Goal: Navigation & Orientation: Find specific page/section

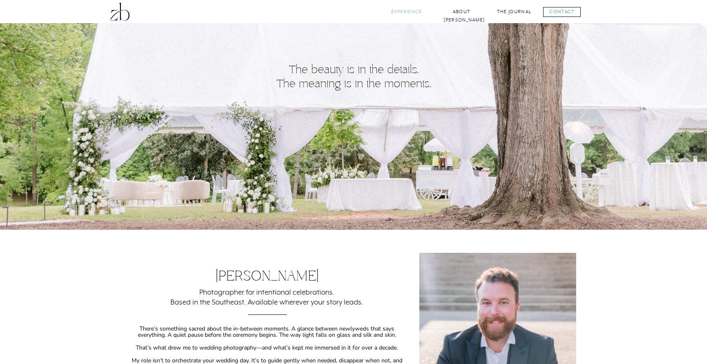
click at [403, 14] on nav "Experience" at bounding box center [406, 12] width 33 height 8
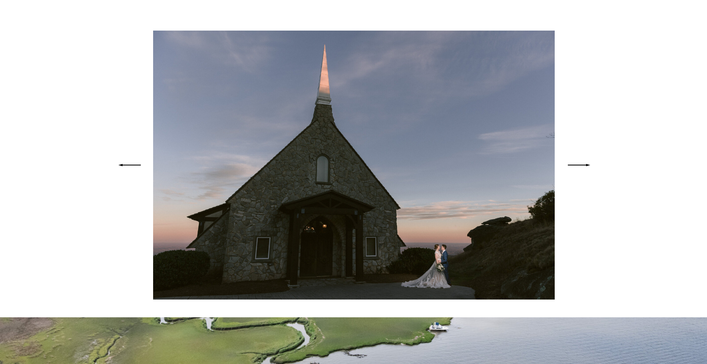
scroll to position [1870, 0]
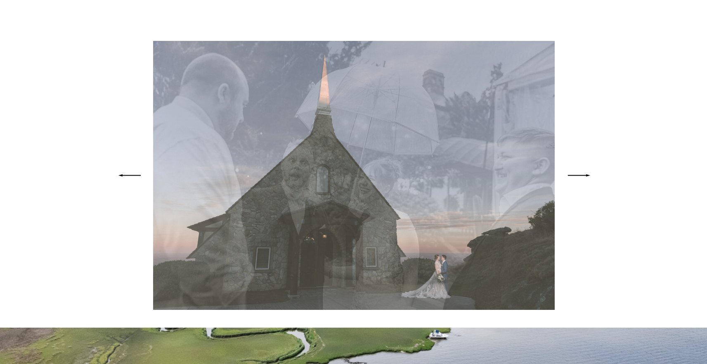
click at [584, 174] on icon at bounding box center [579, 175] width 31 height 29
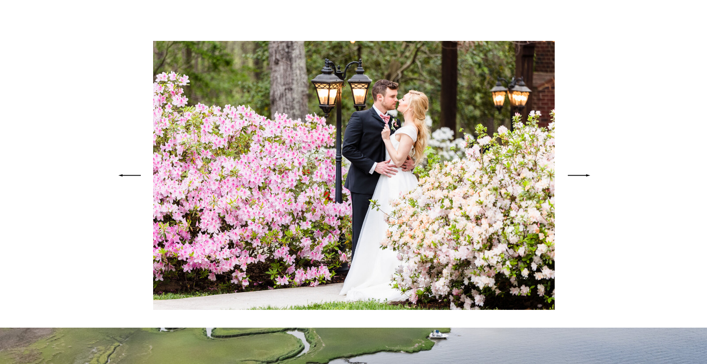
click at [136, 174] on icon at bounding box center [129, 175] width 31 height 29
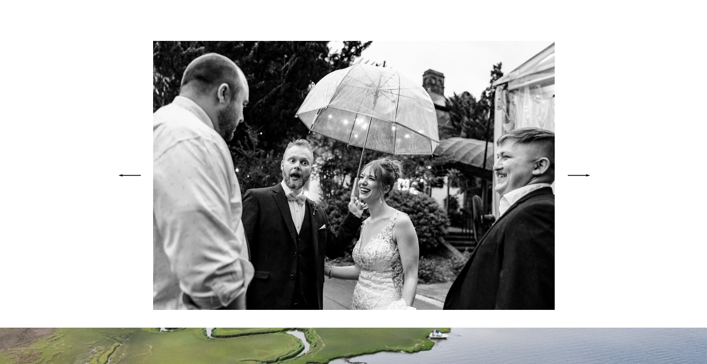
click at [583, 178] on icon at bounding box center [579, 175] width 31 height 29
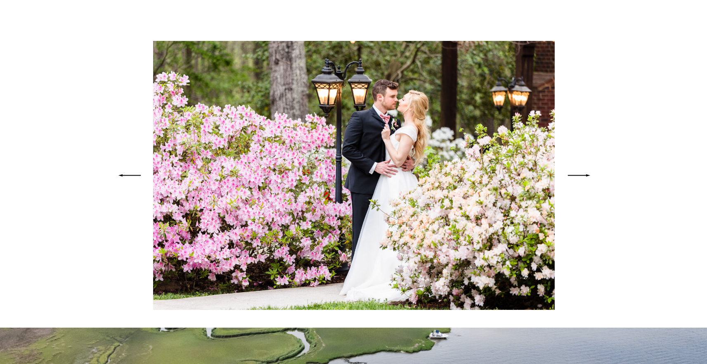
click at [583, 178] on icon at bounding box center [579, 175] width 31 height 29
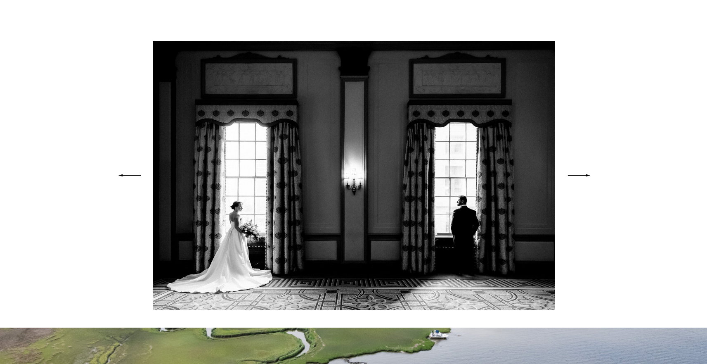
click at [583, 178] on icon at bounding box center [579, 175] width 31 height 29
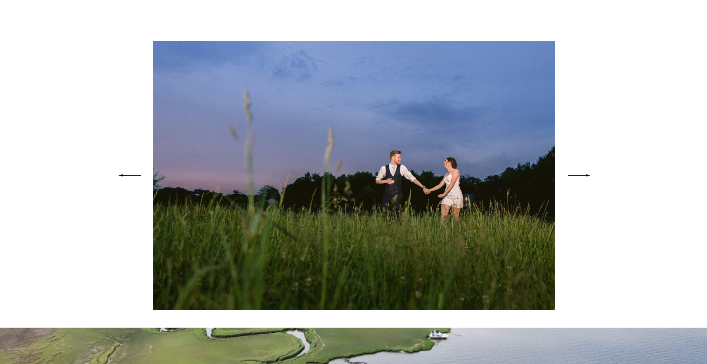
click at [583, 178] on icon at bounding box center [579, 175] width 31 height 29
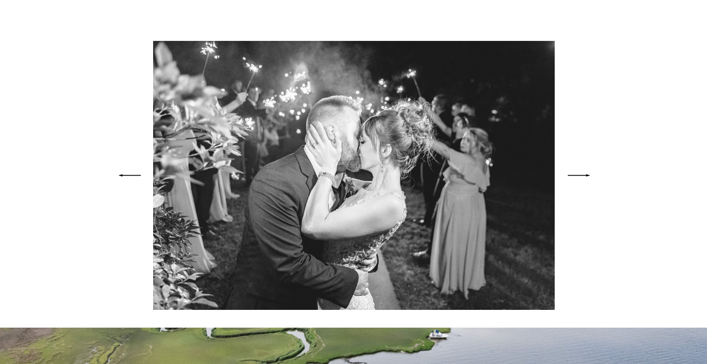
click at [583, 178] on icon at bounding box center [579, 175] width 31 height 29
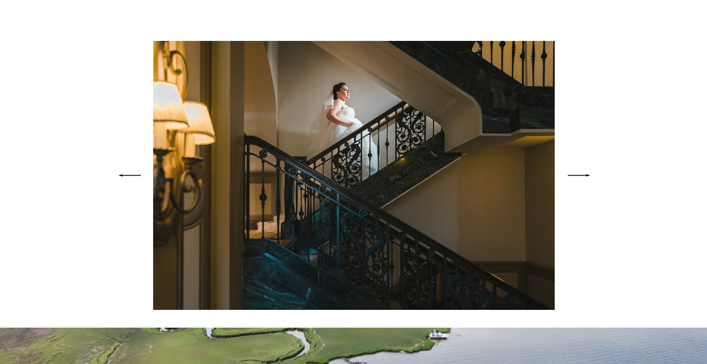
click at [583, 178] on icon at bounding box center [579, 175] width 31 height 29
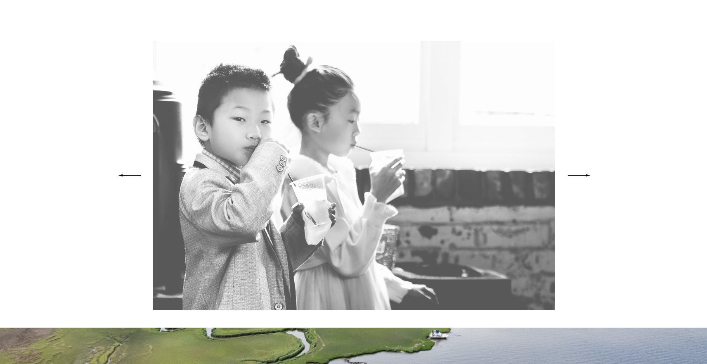
click at [583, 178] on icon at bounding box center [579, 175] width 31 height 29
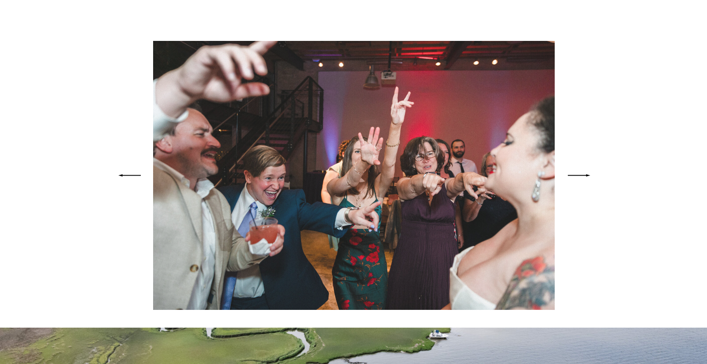
click at [583, 178] on icon at bounding box center [579, 175] width 31 height 29
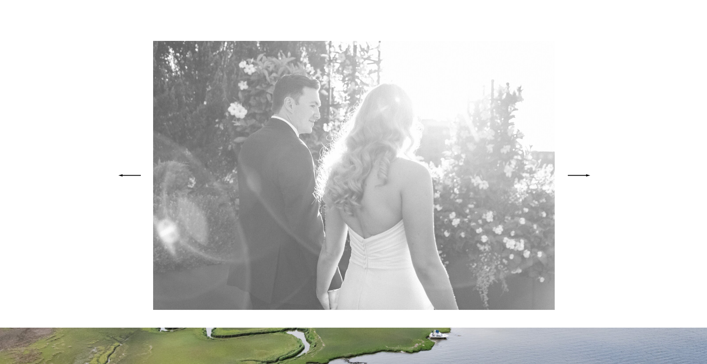
click at [583, 178] on icon at bounding box center [579, 175] width 31 height 29
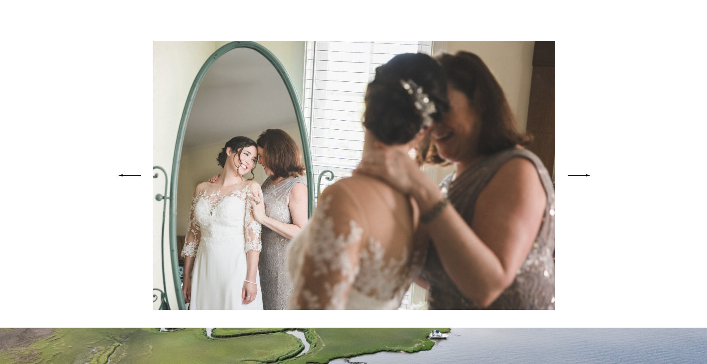
click at [583, 178] on icon at bounding box center [579, 175] width 31 height 29
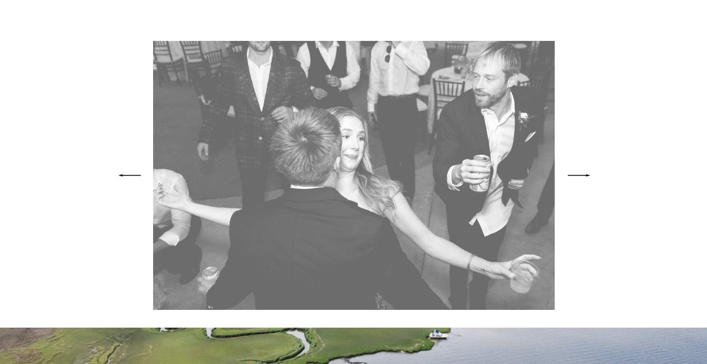
click at [583, 178] on icon at bounding box center [579, 175] width 31 height 29
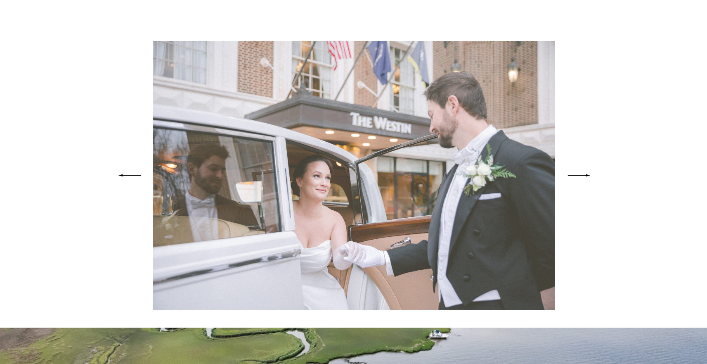
click at [583, 178] on icon at bounding box center [579, 175] width 31 height 29
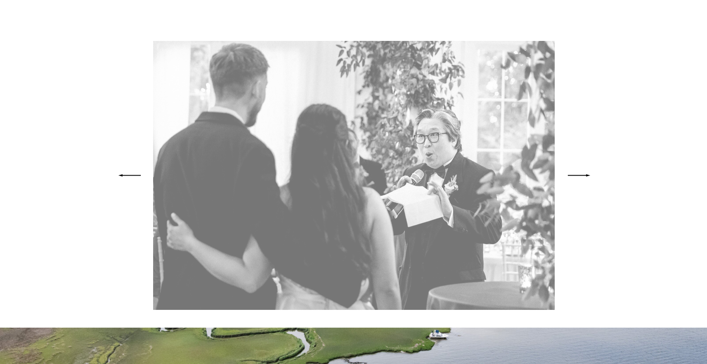
click at [583, 178] on icon at bounding box center [579, 175] width 31 height 29
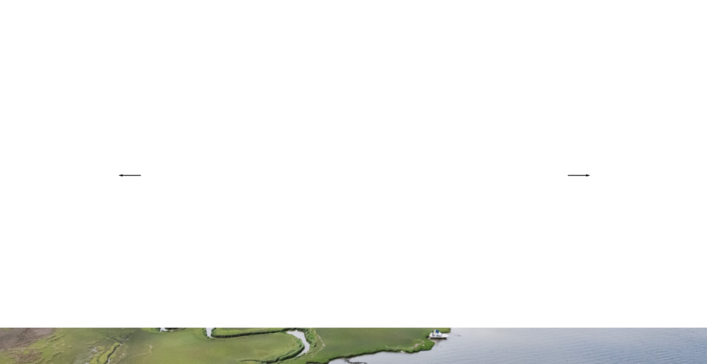
click at [583, 178] on icon at bounding box center [579, 175] width 31 height 29
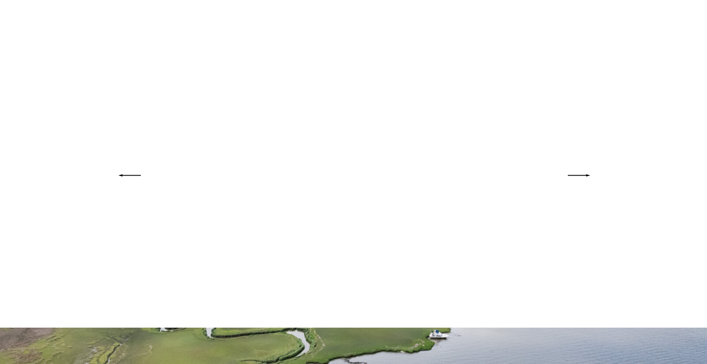
click at [583, 178] on icon at bounding box center [579, 175] width 31 height 29
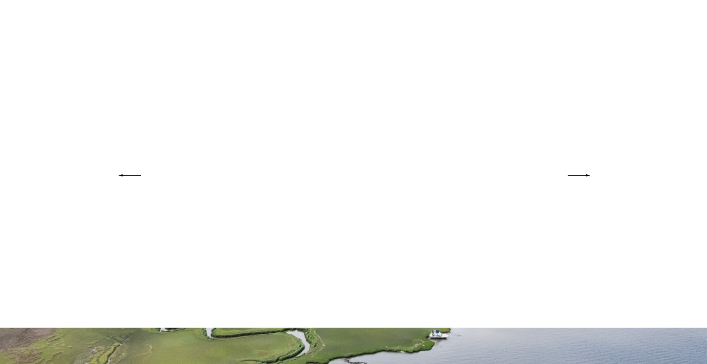
click at [583, 178] on icon at bounding box center [579, 175] width 31 height 29
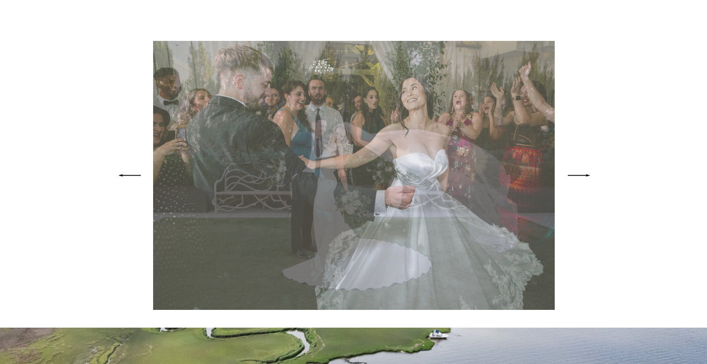
click at [583, 178] on icon at bounding box center [579, 175] width 31 height 29
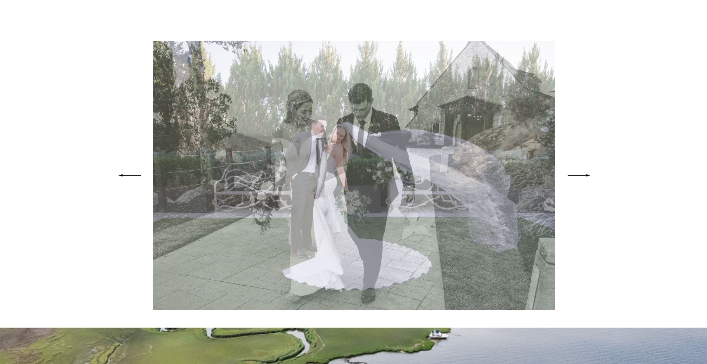
click at [583, 178] on icon at bounding box center [579, 175] width 31 height 29
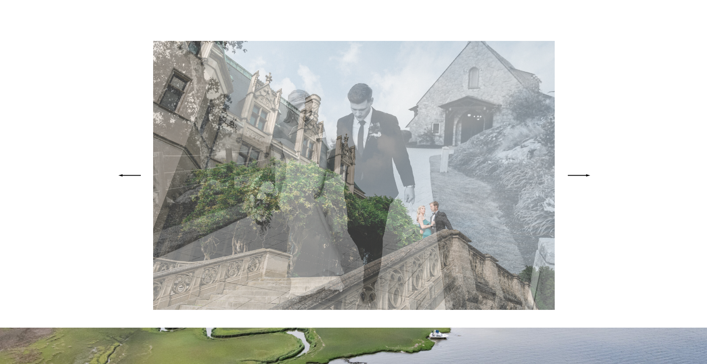
click at [583, 178] on icon at bounding box center [579, 175] width 31 height 29
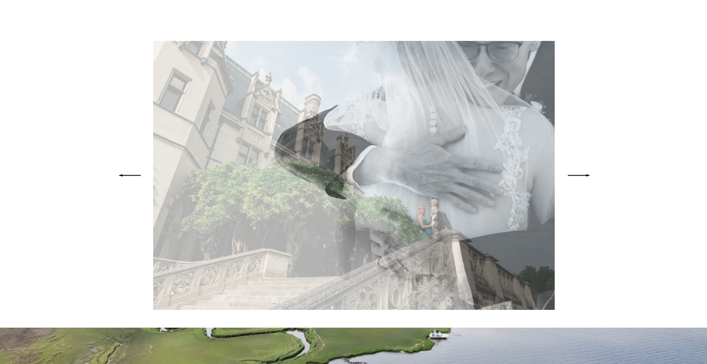
click at [583, 178] on icon at bounding box center [579, 175] width 31 height 29
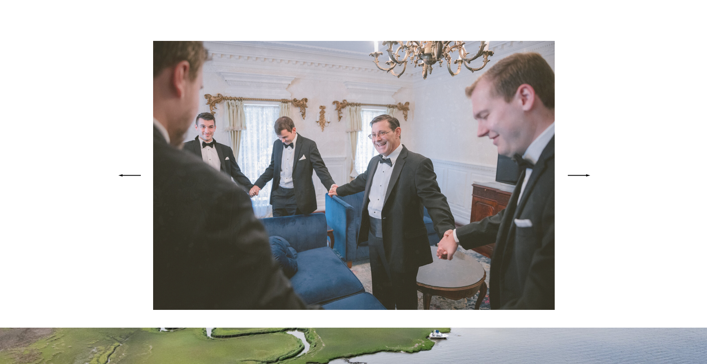
click at [583, 178] on icon at bounding box center [579, 175] width 31 height 29
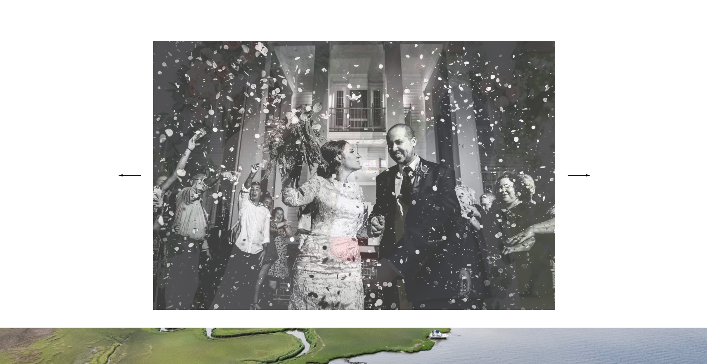
click at [583, 178] on icon at bounding box center [579, 175] width 31 height 29
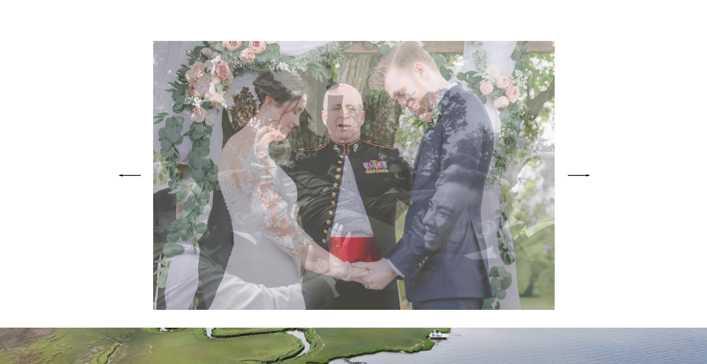
click at [583, 178] on icon at bounding box center [579, 175] width 31 height 29
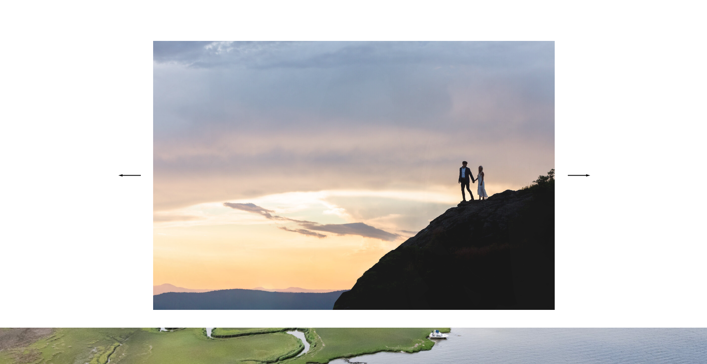
click at [583, 178] on icon at bounding box center [579, 175] width 31 height 29
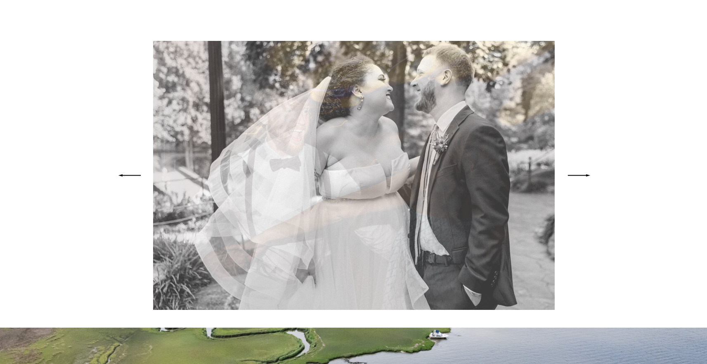
click at [583, 178] on icon at bounding box center [579, 175] width 31 height 29
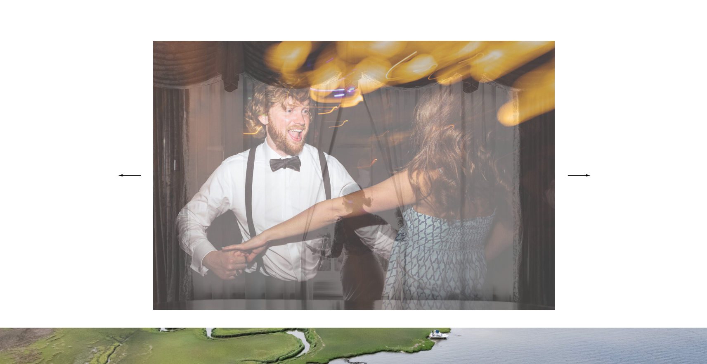
click at [583, 178] on icon at bounding box center [579, 175] width 31 height 29
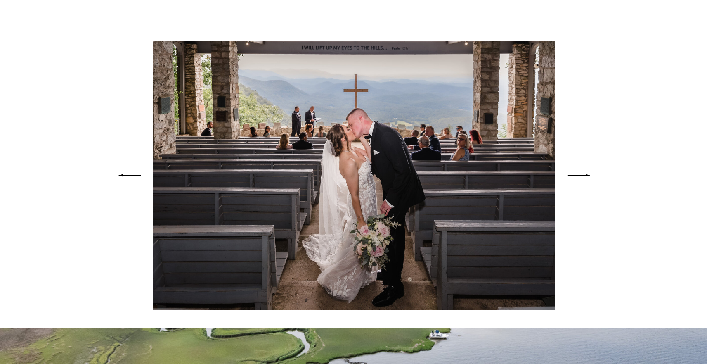
click at [583, 178] on icon at bounding box center [579, 175] width 31 height 29
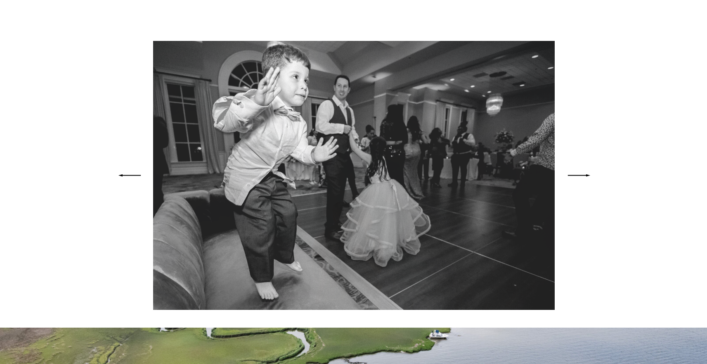
click at [583, 178] on icon at bounding box center [579, 175] width 31 height 29
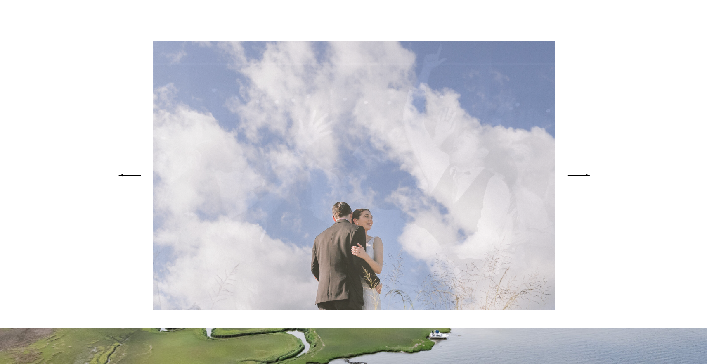
click at [583, 178] on icon at bounding box center [579, 175] width 31 height 29
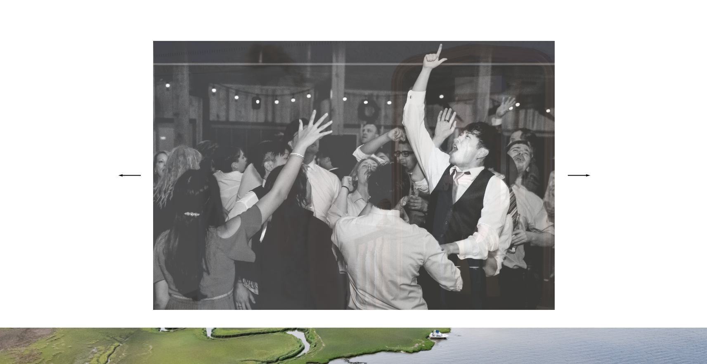
click at [583, 178] on icon at bounding box center [579, 175] width 31 height 29
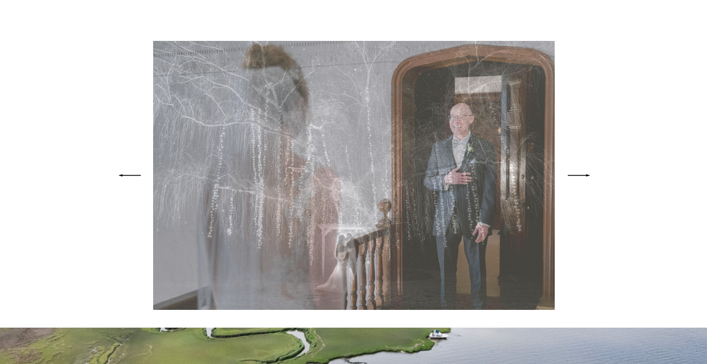
click at [583, 178] on icon at bounding box center [579, 175] width 31 height 29
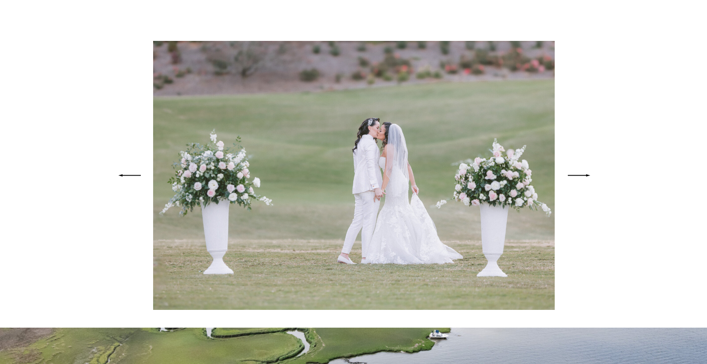
click at [583, 178] on icon at bounding box center [579, 175] width 31 height 29
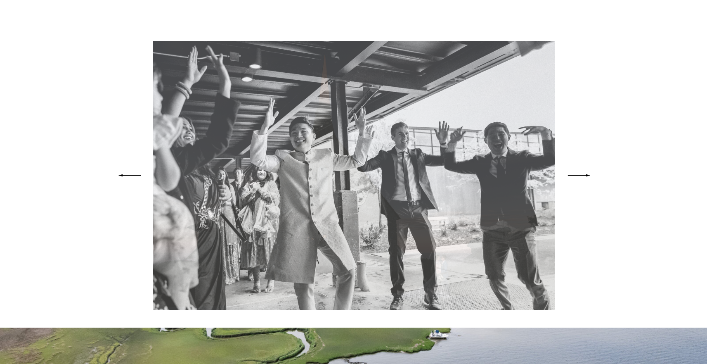
click at [583, 178] on icon at bounding box center [579, 175] width 31 height 29
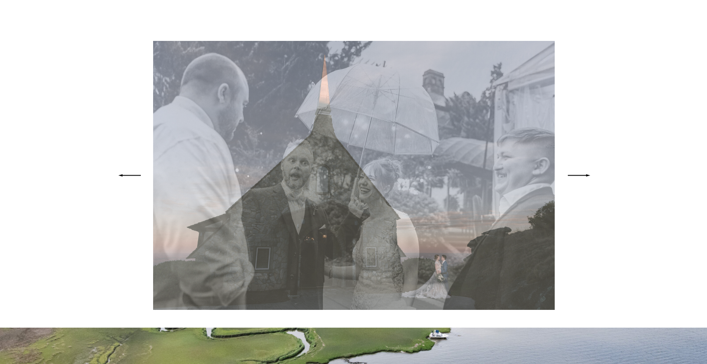
click at [583, 178] on icon at bounding box center [579, 175] width 31 height 29
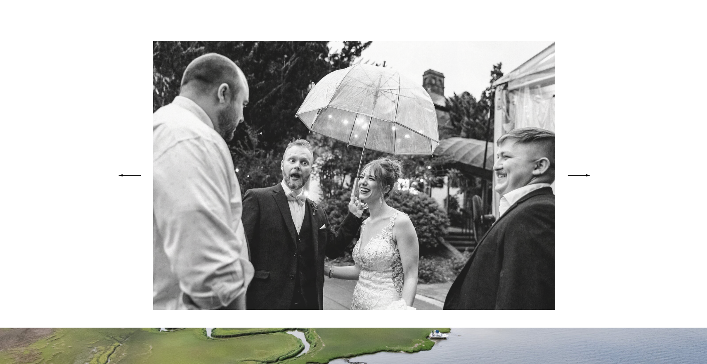
click at [583, 178] on icon at bounding box center [579, 175] width 31 height 29
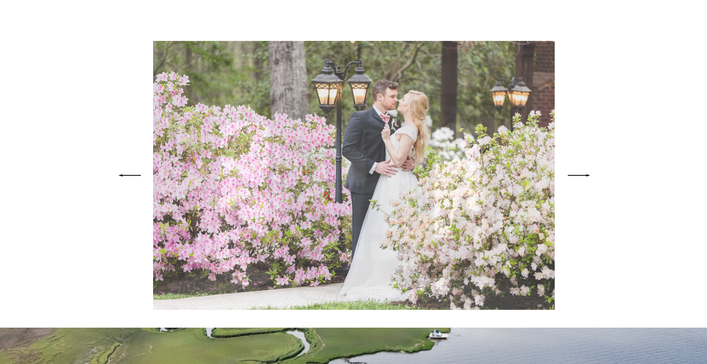
click at [583, 178] on icon at bounding box center [579, 175] width 31 height 29
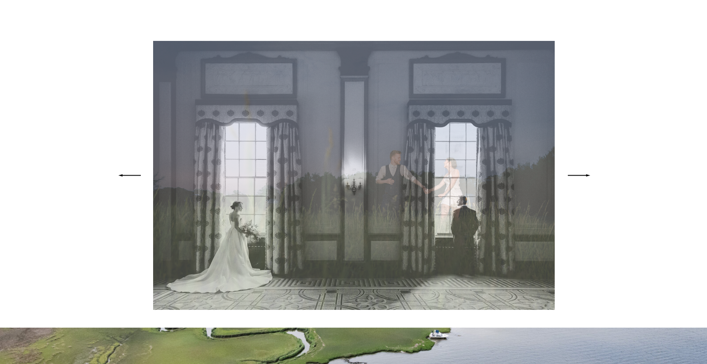
click at [583, 178] on icon at bounding box center [579, 175] width 31 height 29
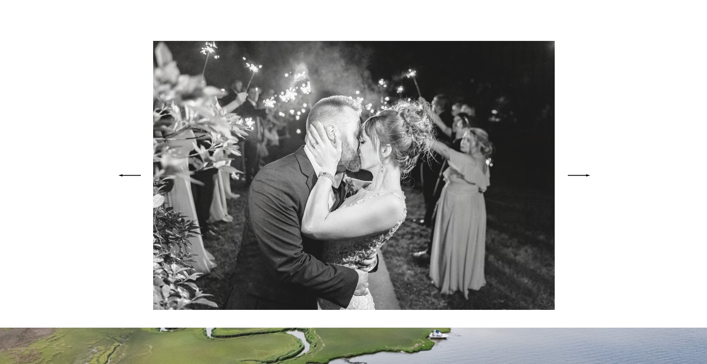
click at [583, 178] on icon at bounding box center [579, 175] width 31 height 29
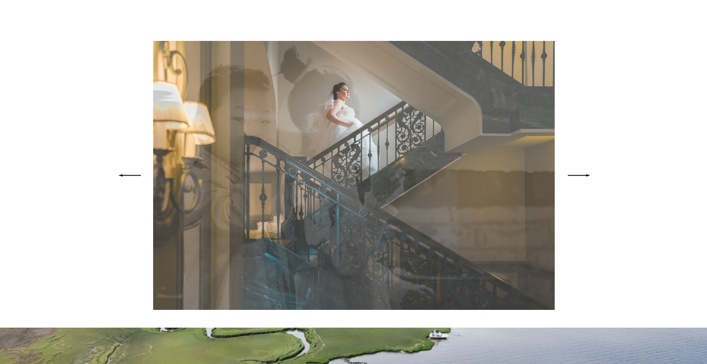
click at [583, 178] on icon at bounding box center [579, 175] width 31 height 29
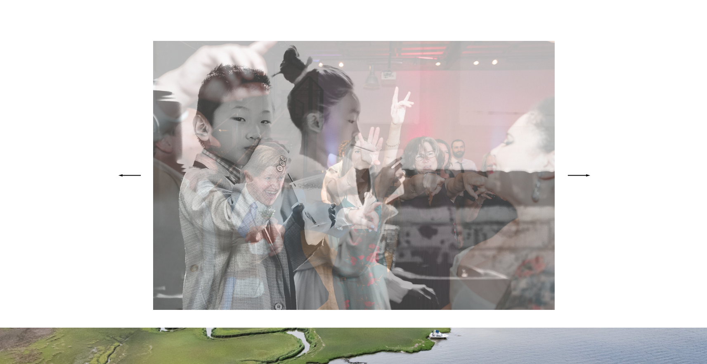
click at [583, 178] on icon at bounding box center [579, 175] width 31 height 29
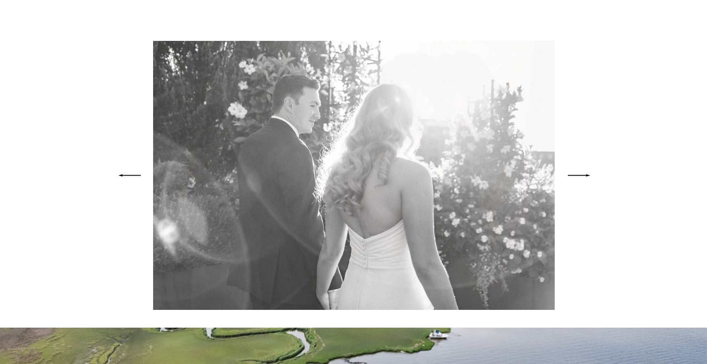
click at [583, 178] on icon at bounding box center [579, 175] width 31 height 29
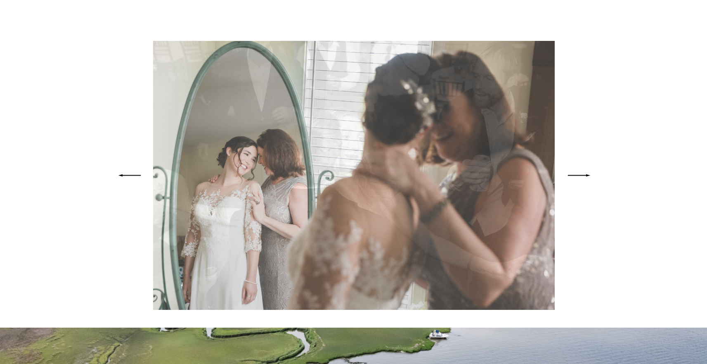
click at [583, 178] on icon at bounding box center [579, 175] width 31 height 29
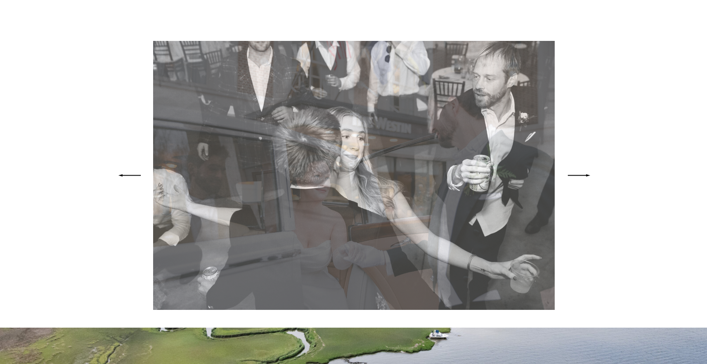
click at [583, 178] on icon at bounding box center [579, 175] width 31 height 29
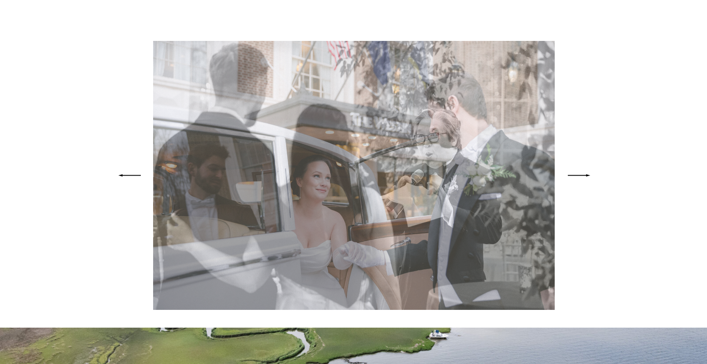
click at [583, 178] on icon at bounding box center [579, 175] width 31 height 29
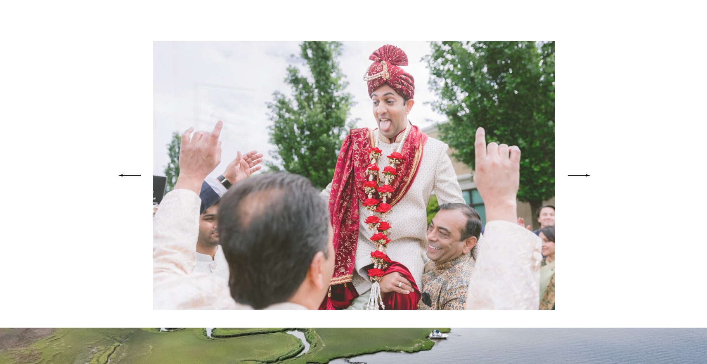
click at [583, 178] on icon at bounding box center [579, 175] width 31 height 29
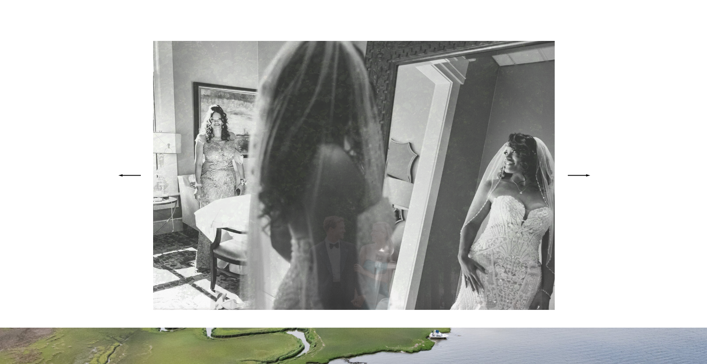
click at [583, 178] on icon at bounding box center [579, 175] width 31 height 29
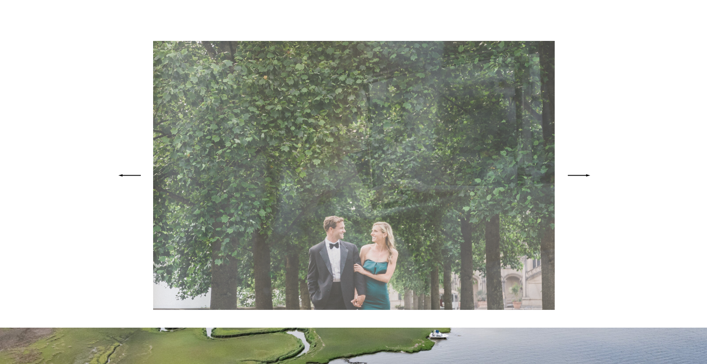
click at [583, 178] on icon at bounding box center [579, 175] width 31 height 29
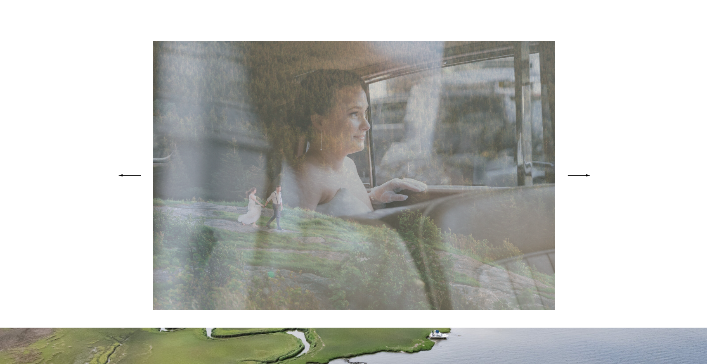
click at [583, 178] on icon at bounding box center [579, 175] width 31 height 29
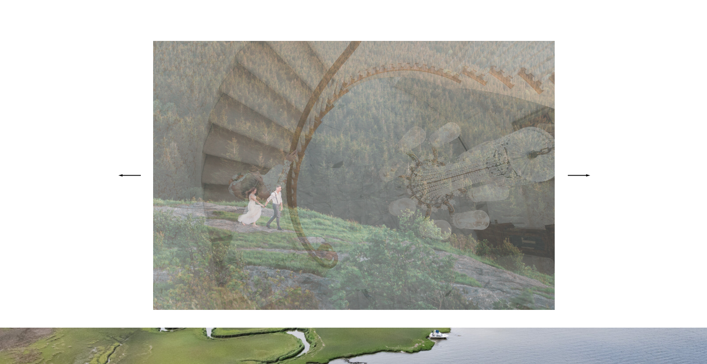
click at [583, 178] on icon at bounding box center [579, 175] width 31 height 29
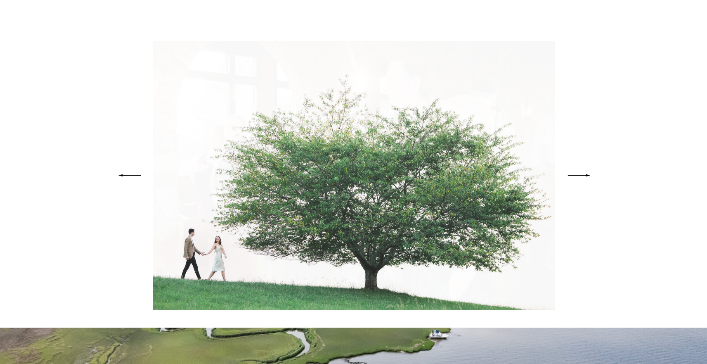
click at [583, 178] on icon at bounding box center [579, 175] width 31 height 29
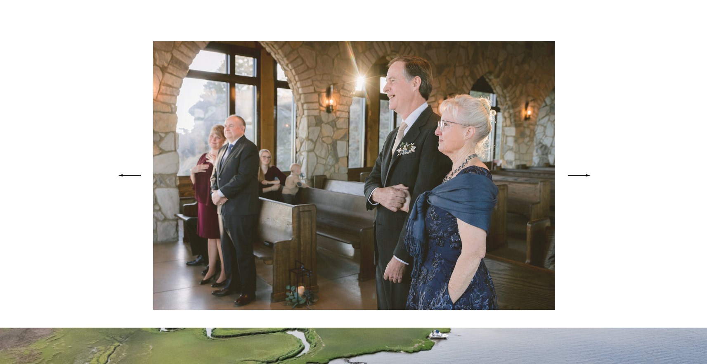
click at [583, 178] on icon at bounding box center [579, 175] width 31 height 29
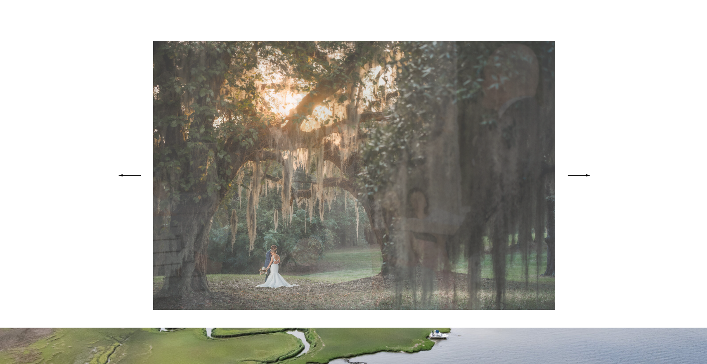
click at [583, 178] on icon at bounding box center [579, 175] width 31 height 29
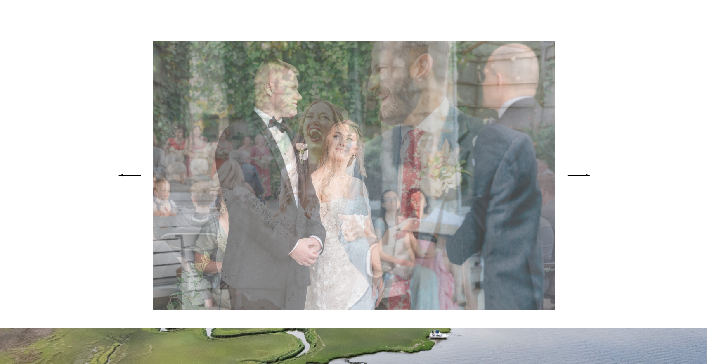
click at [583, 178] on icon at bounding box center [579, 175] width 31 height 29
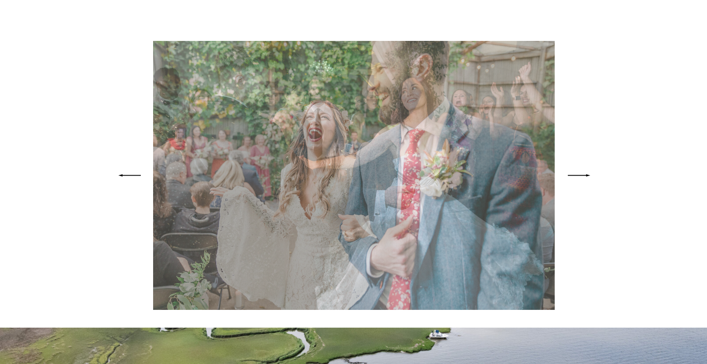
click at [583, 178] on icon at bounding box center [579, 175] width 31 height 29
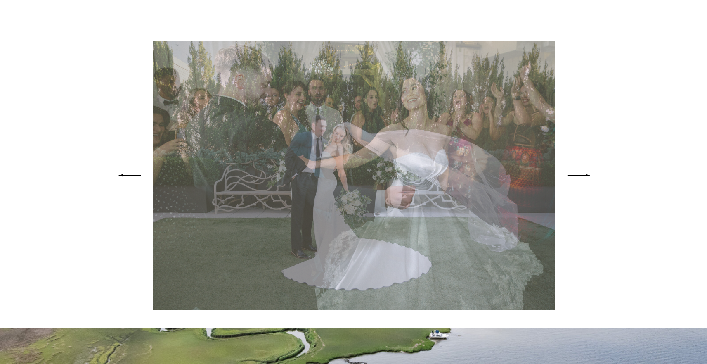
click at [583, 178] on icon at bounding box center [579, 175] width 31 height 29
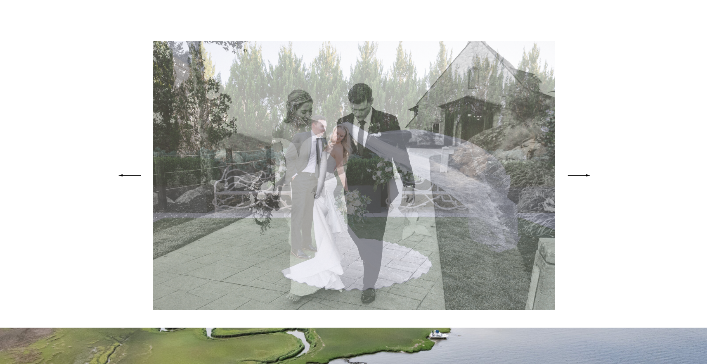
click at [583, 178] on icon at bounding box center [579, 175] width 31 height 29
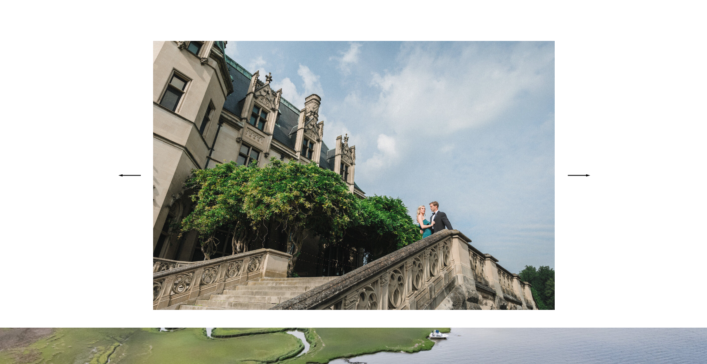
click at [583, 178] on icon at bounding box center [579, 175] width 31 height 29
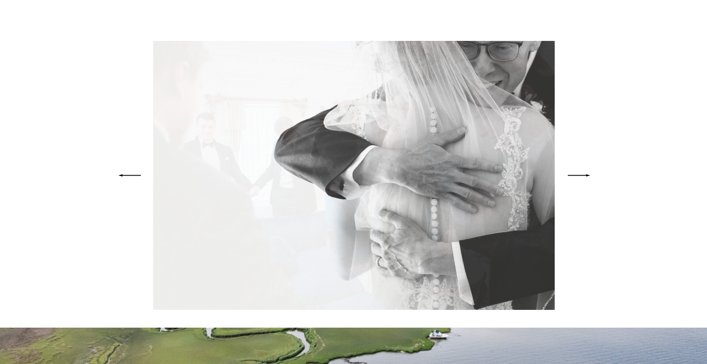
click at [583, 178] on icon at bounding box center [579, 175] width 31 height 29
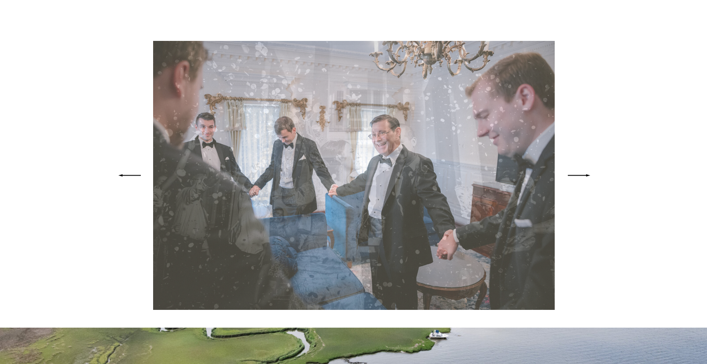
click at [583, 178] on icon at bounding box center [579, 175] width 31 height 29
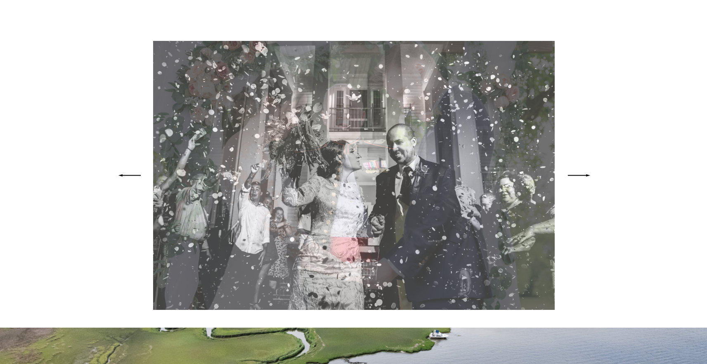
click at [583, 178] on icon at bounding box center [579, 175] width 31 height 29
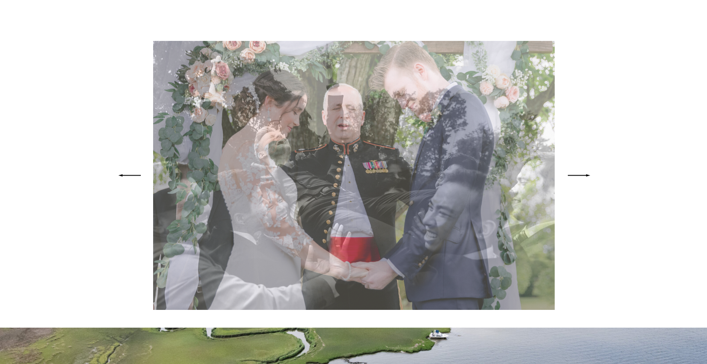
click at [583, 178] on icon at bounding box center [579, 175] width 31 height 29
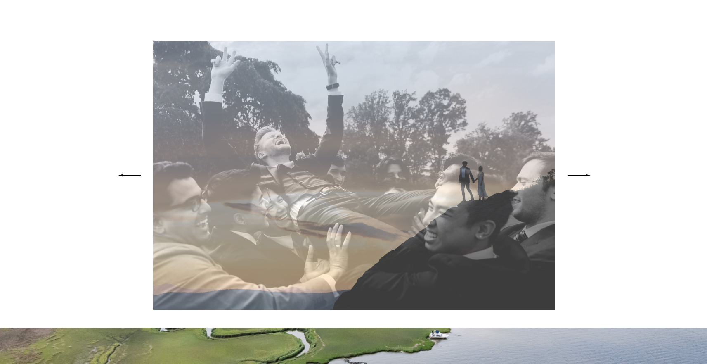
click at [583, 178] on icon at bounding box center [579, 175] width 31 height 29
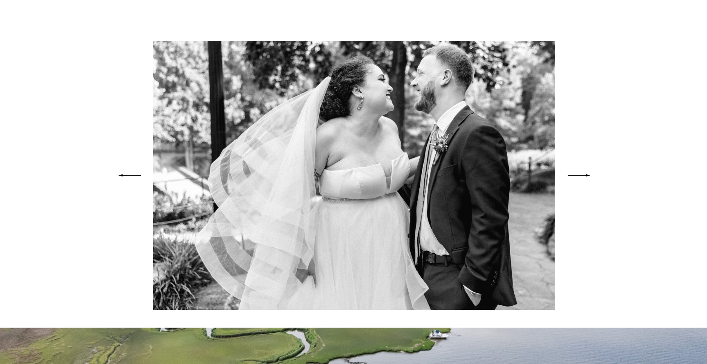
click at [583, 178] on icon at bounding box center [579, 175] width 31 height 29
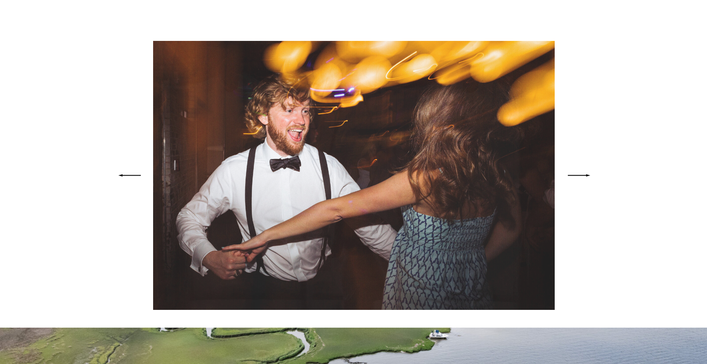
click at [583, 178] on icon at bounding box center [579, 175] width 31 height 29
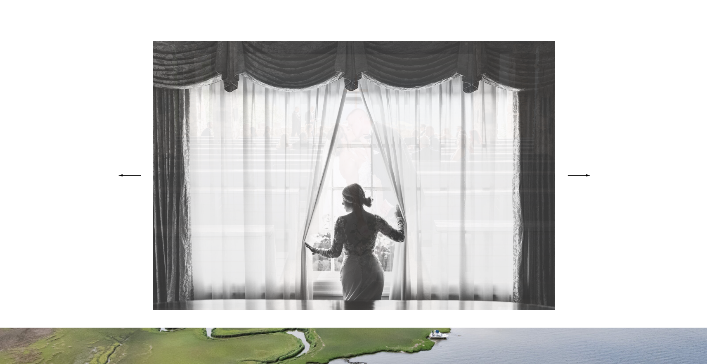
click at [583, 178] on icon at bounding box center [579, 175] width 31 height 29
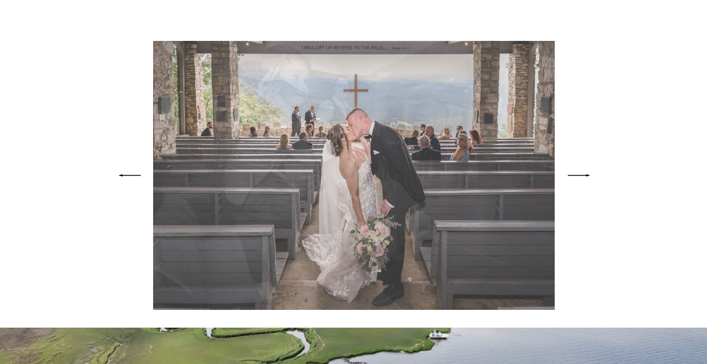
click at [583, 178] on icon at bounding box center [579, 175] width 31 height 29
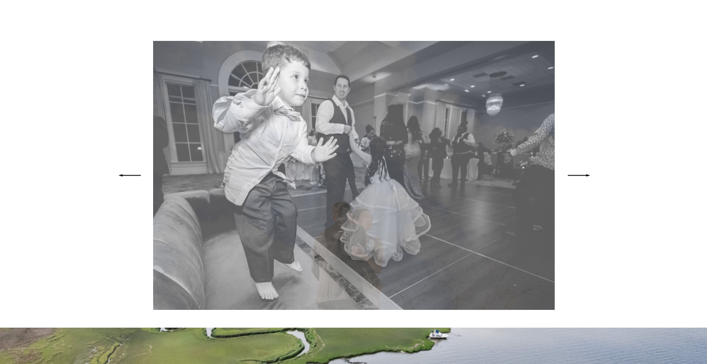
click at [583, 178] on icon at bounding box center [579, 175] width 31 height 29
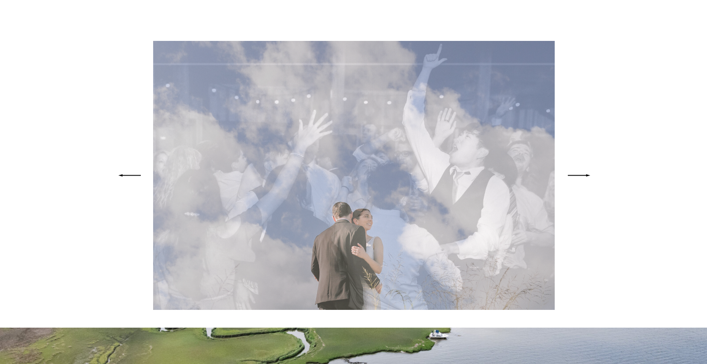
click at [583, 178] on icon at bounding box center [579, 175] width 31 height 29
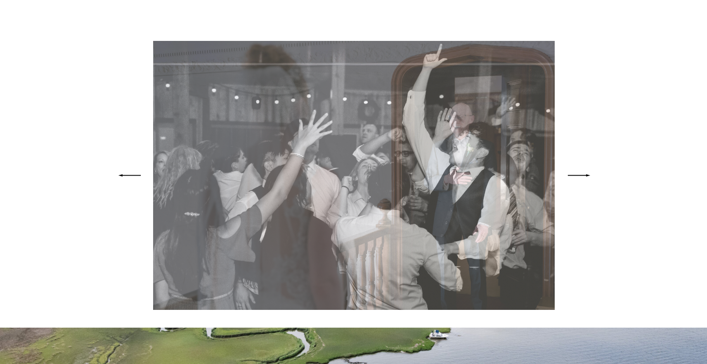
click at [583, 178] on icon at bounding box center [579, 175] width 31 height 29
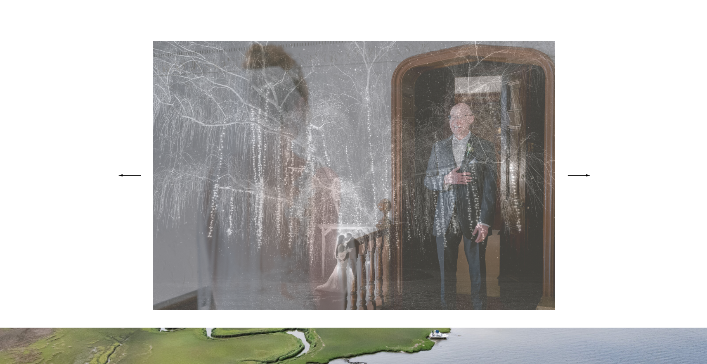
click at [583, 178] on icon at bounding box center [579, 175] width 31 height 29
